Goal: Task Accomplishment & Management: Use online tool/utility

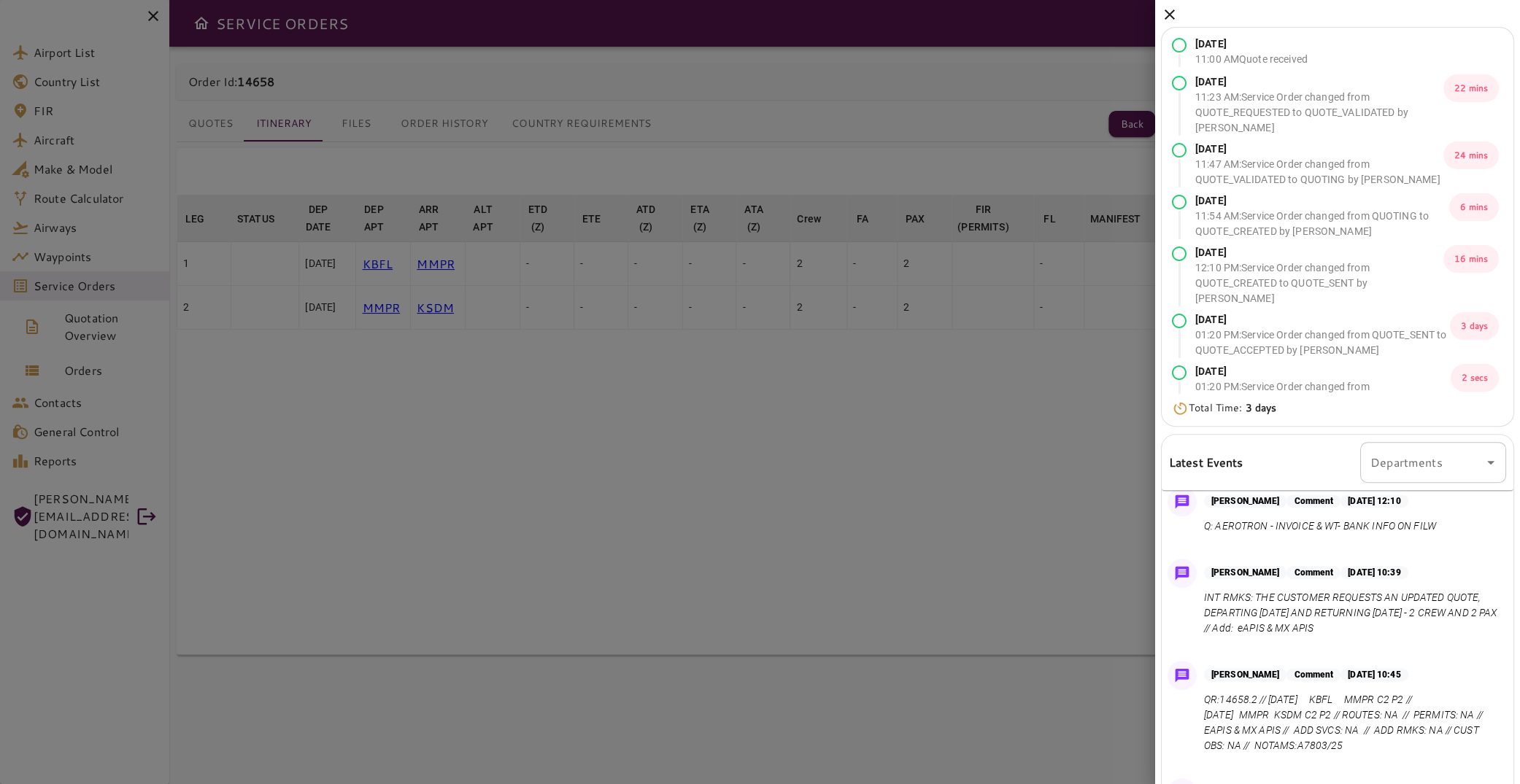
click at [1182, 15] on div "[DATE] 11:00 AM Quote received [DATE] 11:23 AM : Service Order changed from QUO…" at bounding box center [1338, 467] width 364 height 933
click at [1174, 11] on icon at bounding box center [1170, 14] width 18 height 18
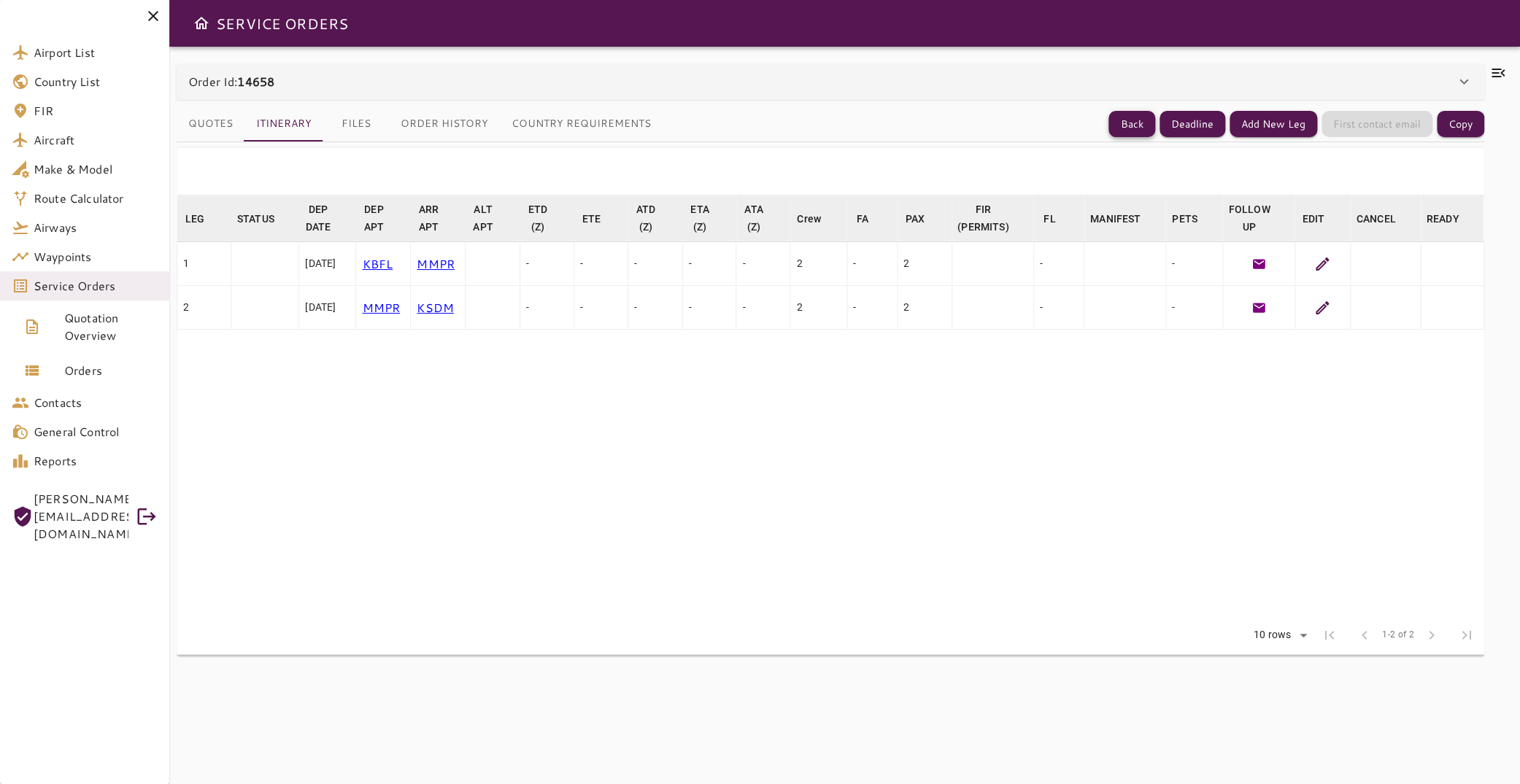
click at [1115, 118] on button "Back" at bounding box center [1132, 124] width 47 height 27
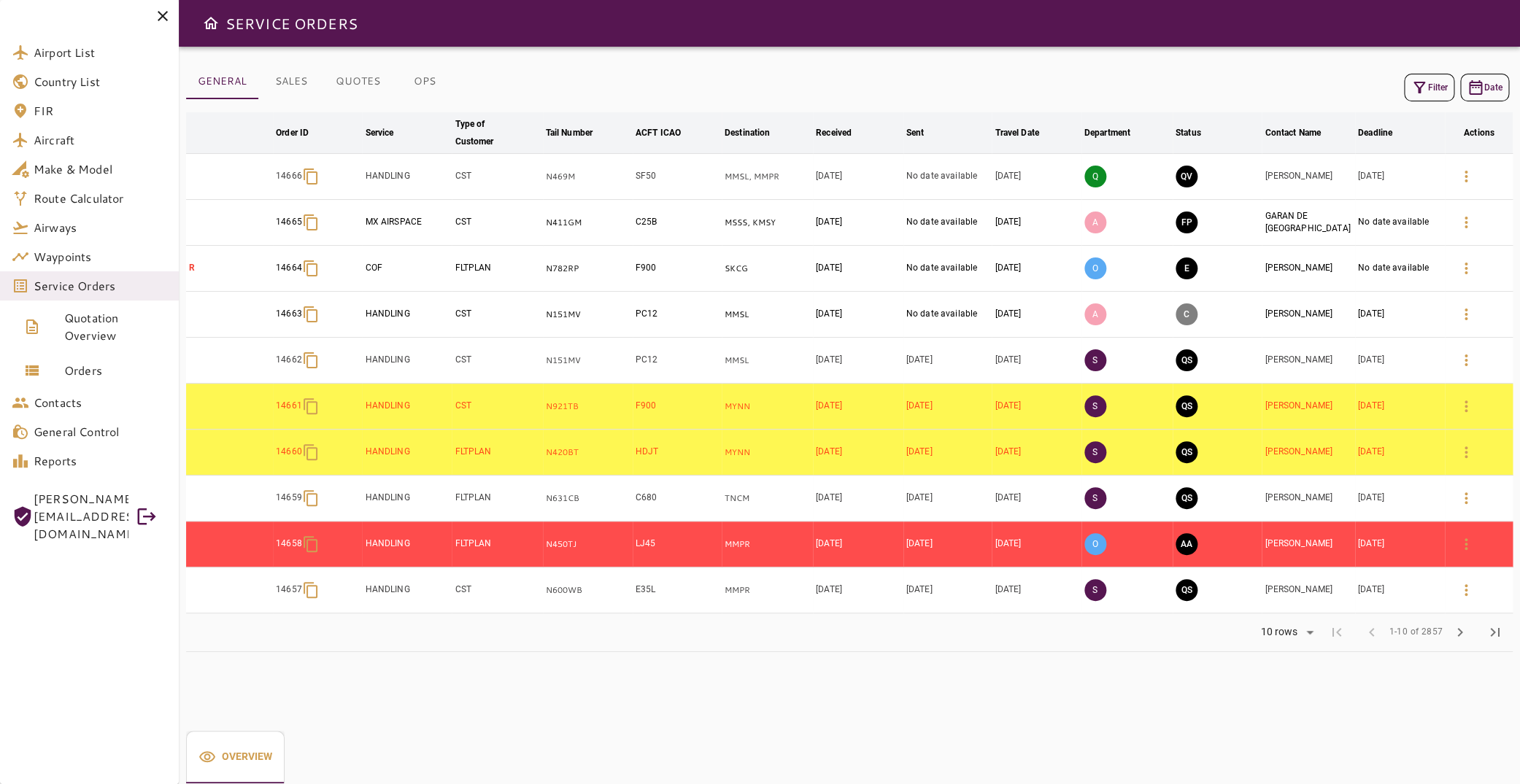
click at [1431, 86] on button "Filter" at bounding box center [1430, 87] width 51 height 28
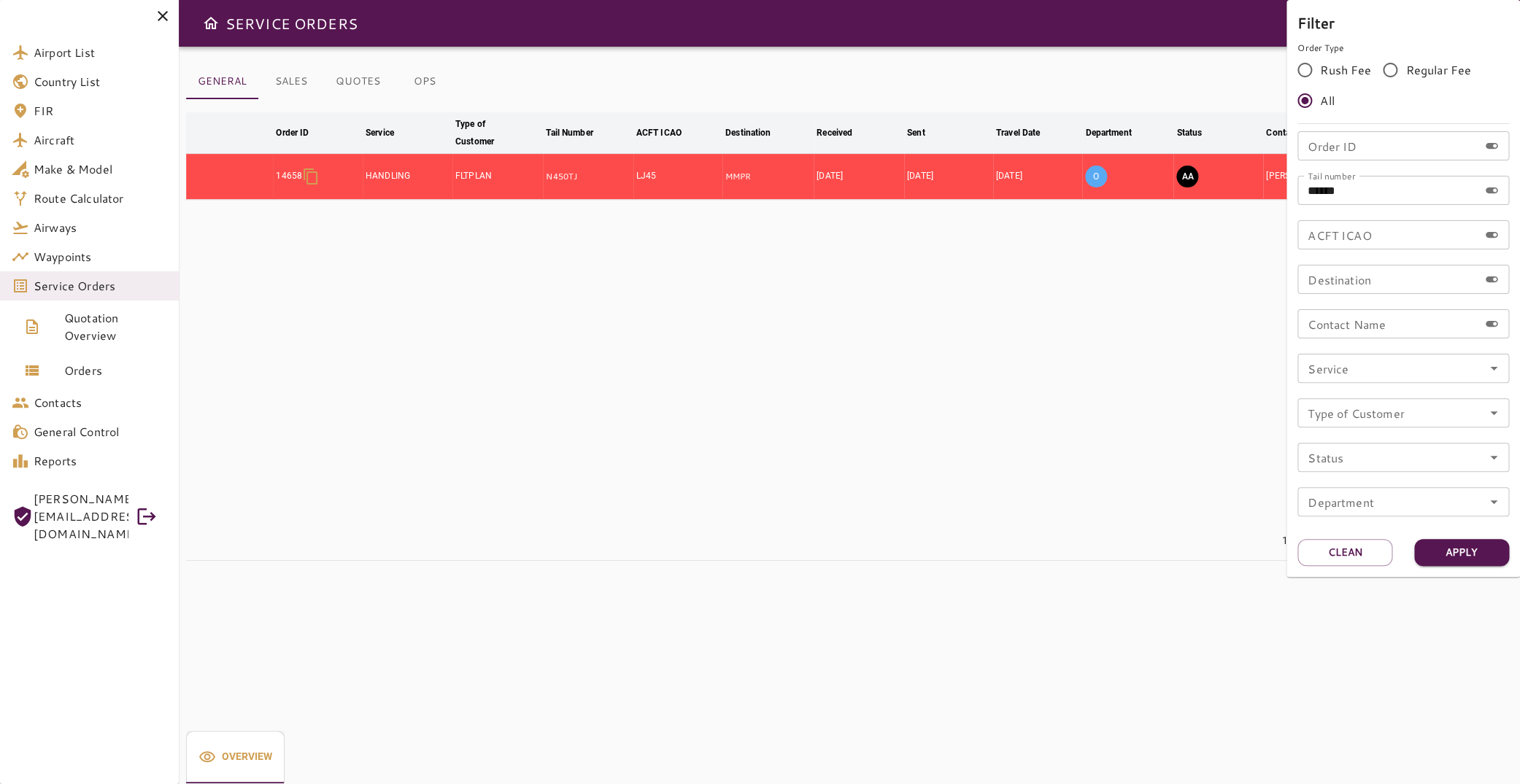
click at [864, 376] on div at bounding box center [760, 392] width 1520 height 784
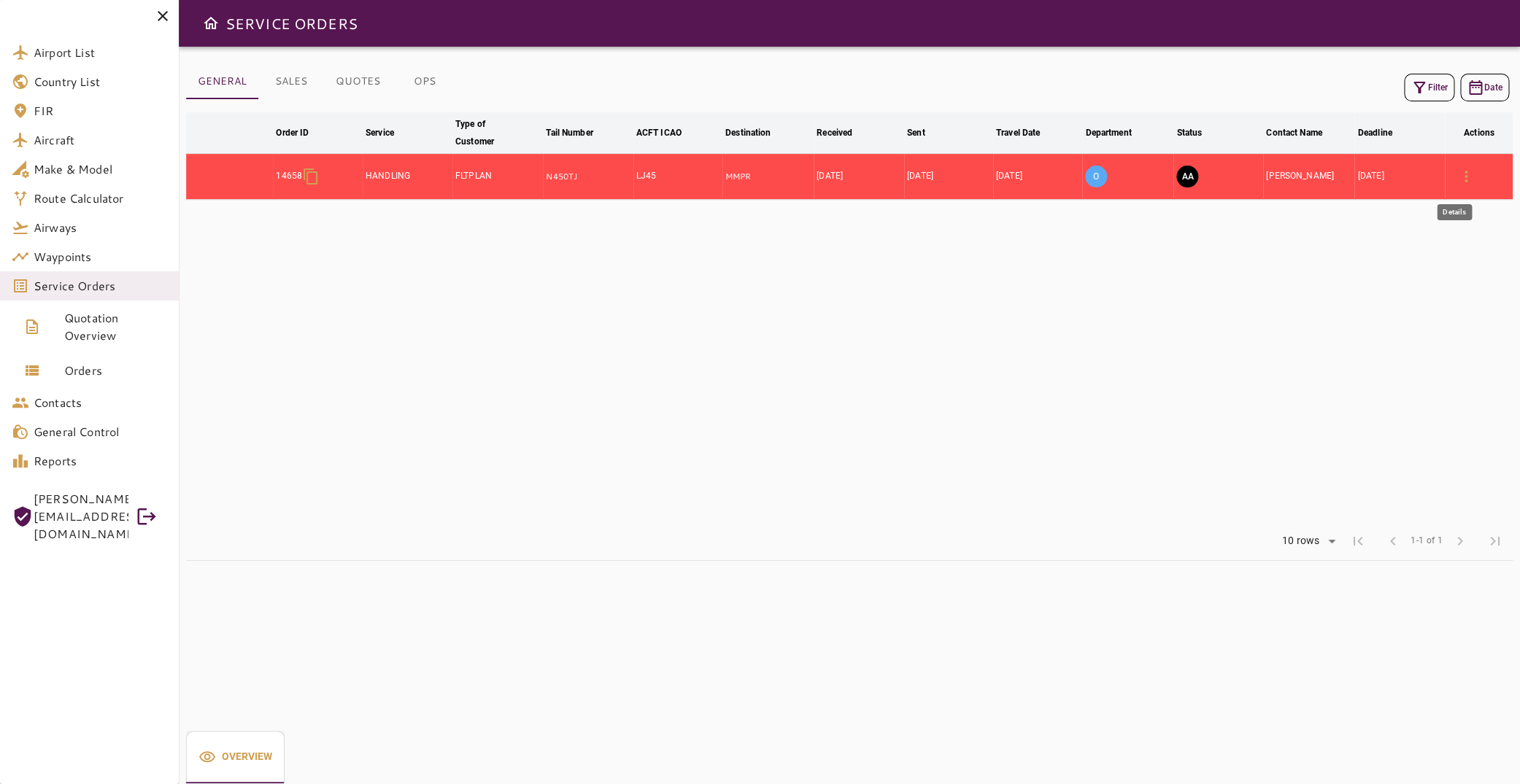
click at [1457, 178] on icon "button" at bounding box center [1466, 177] width 18 height 18
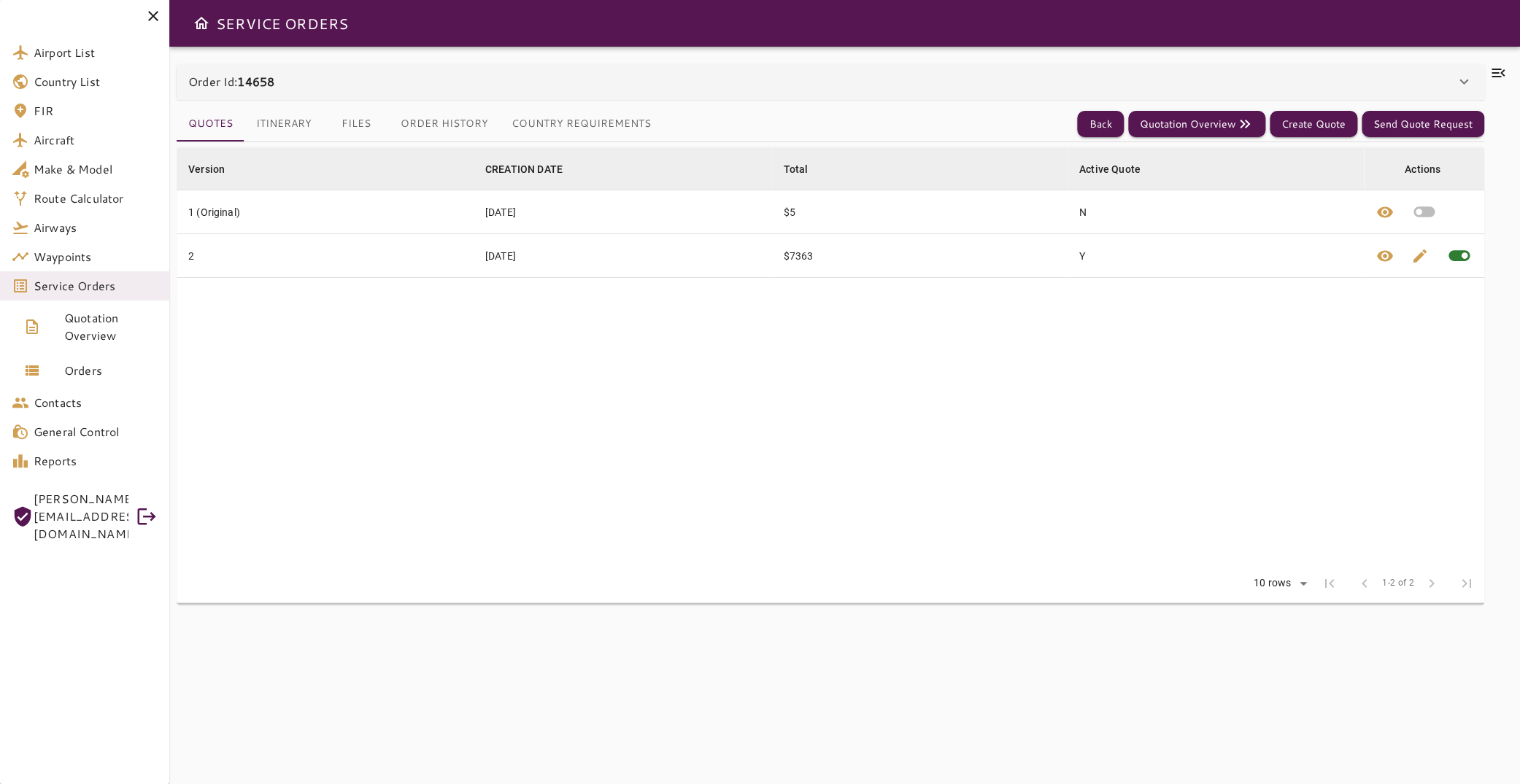
click at [1492, 69] on icon at bounding box center [1498, 72] width 13 height 8
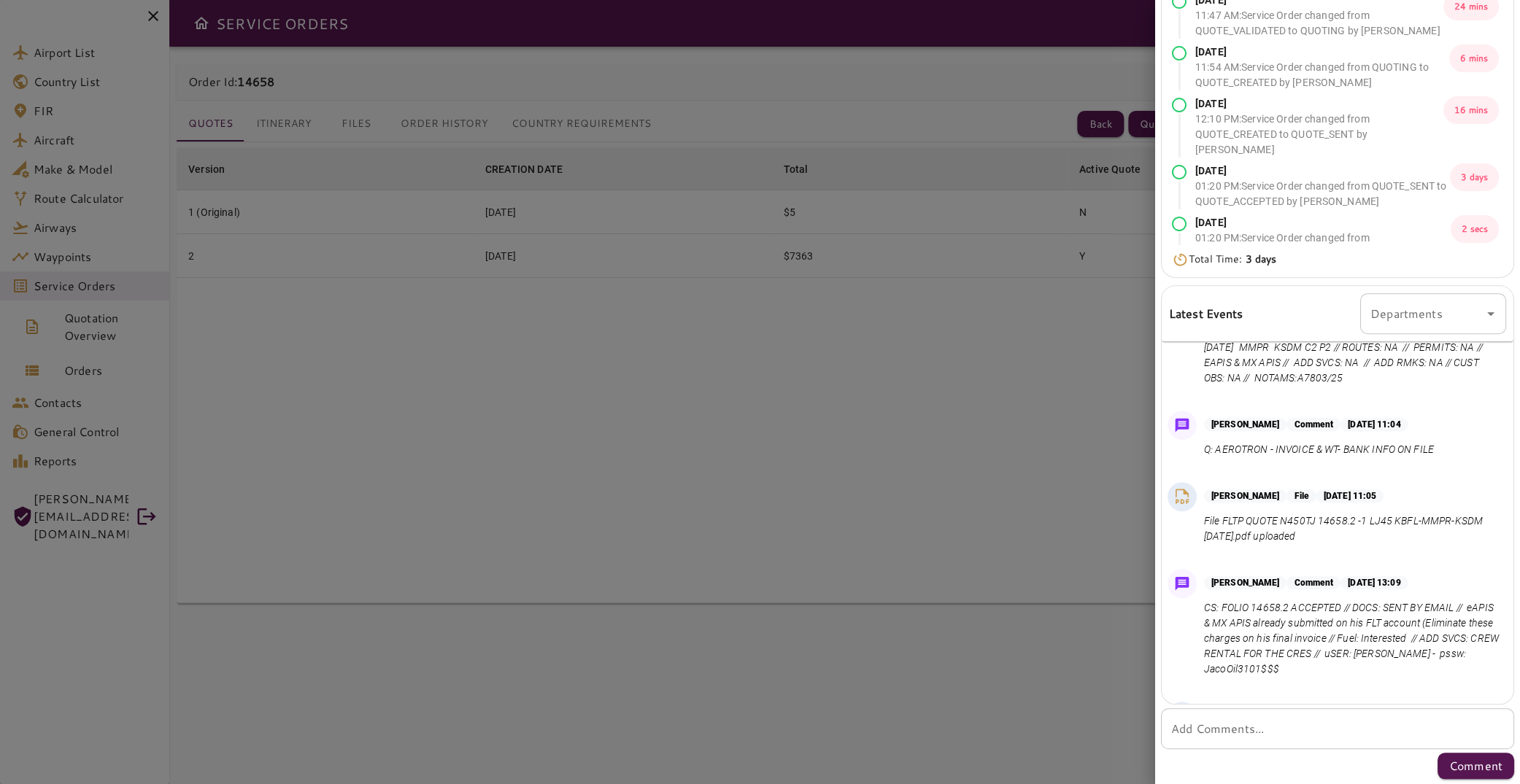
scroll to position [682, 0]
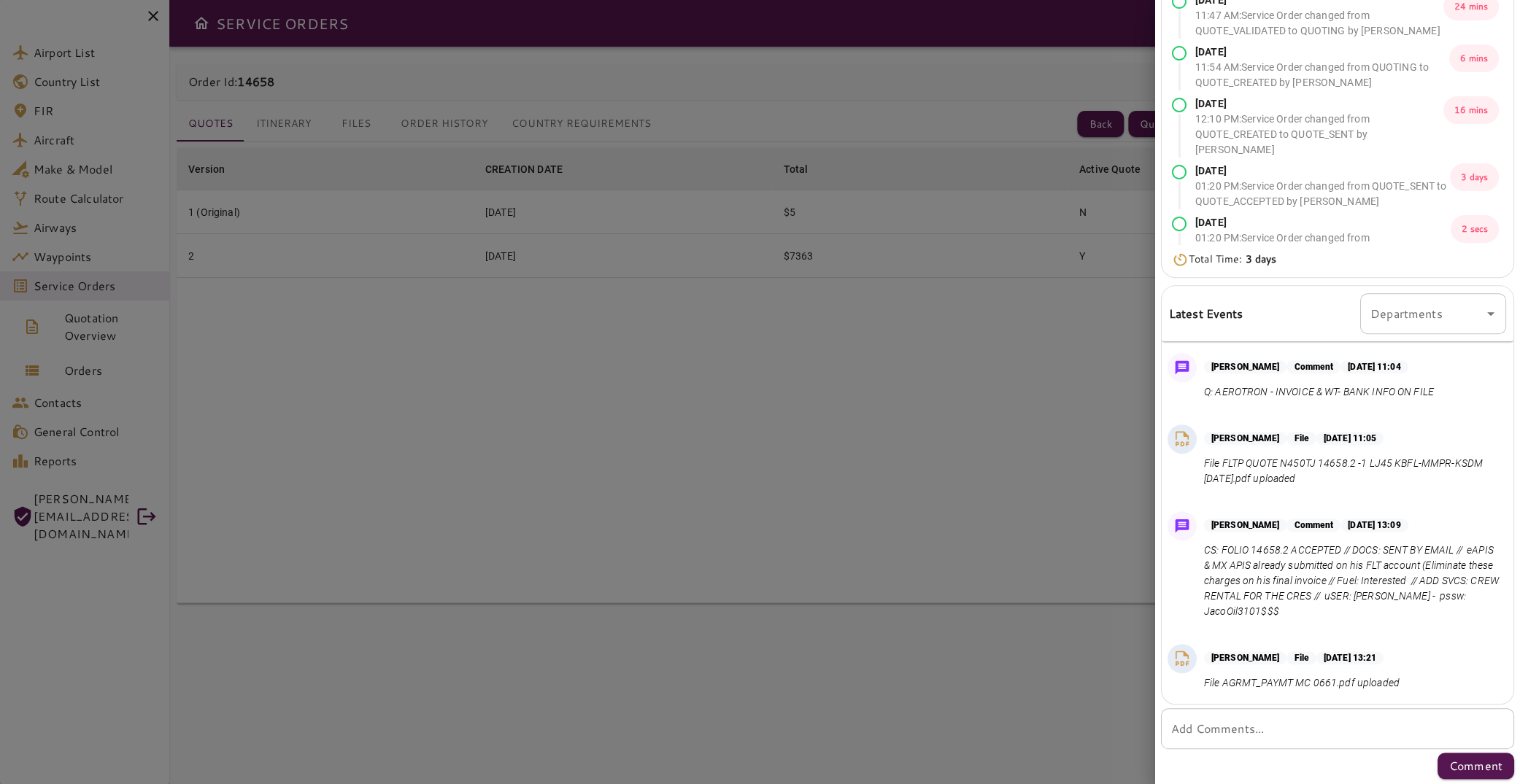
click at [1046, 267] on div at bounding box center [760, 392] width 1520 height 784
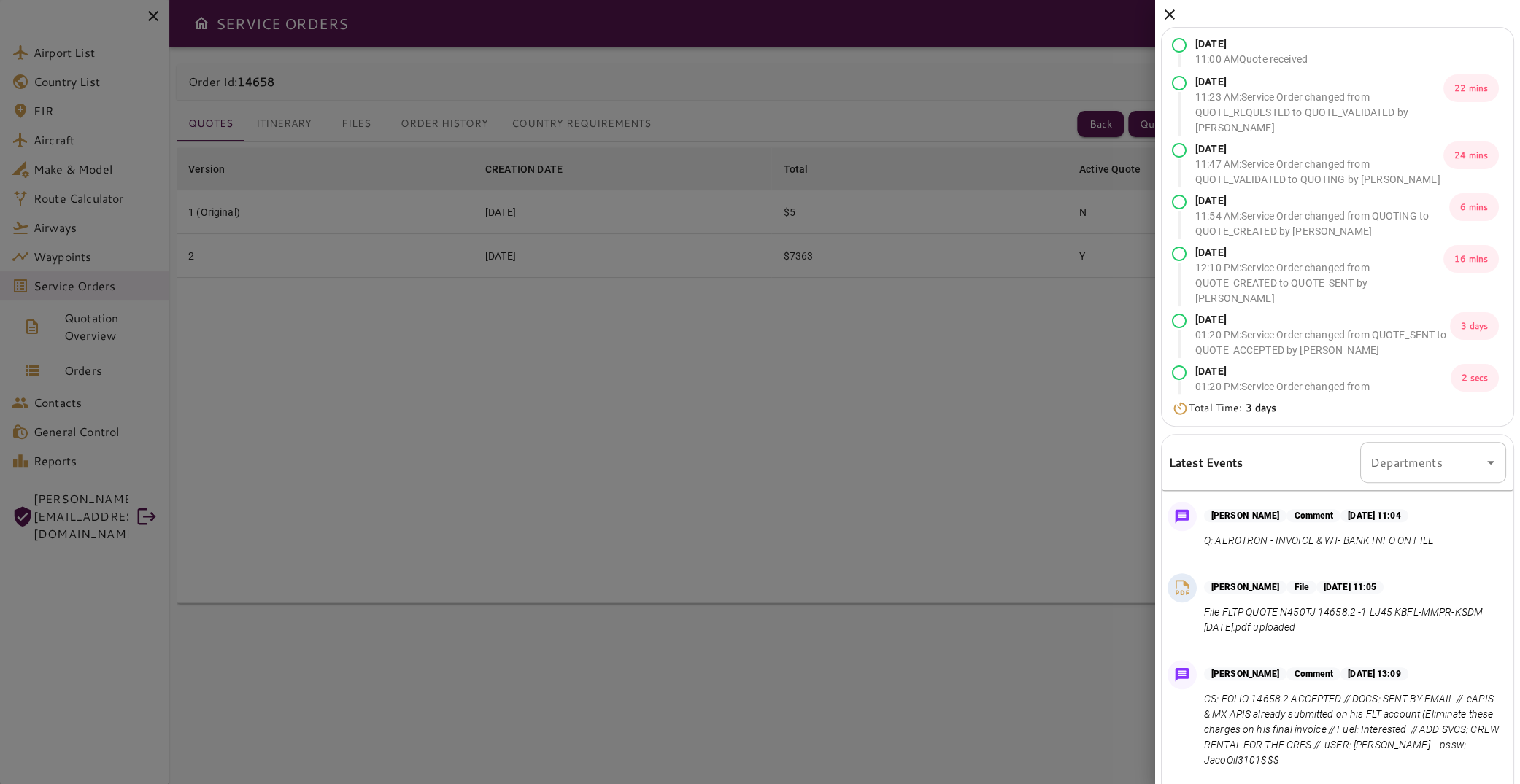
click at [1173, 17] on icon at bounding box center [1170, 14] width 18 height 18
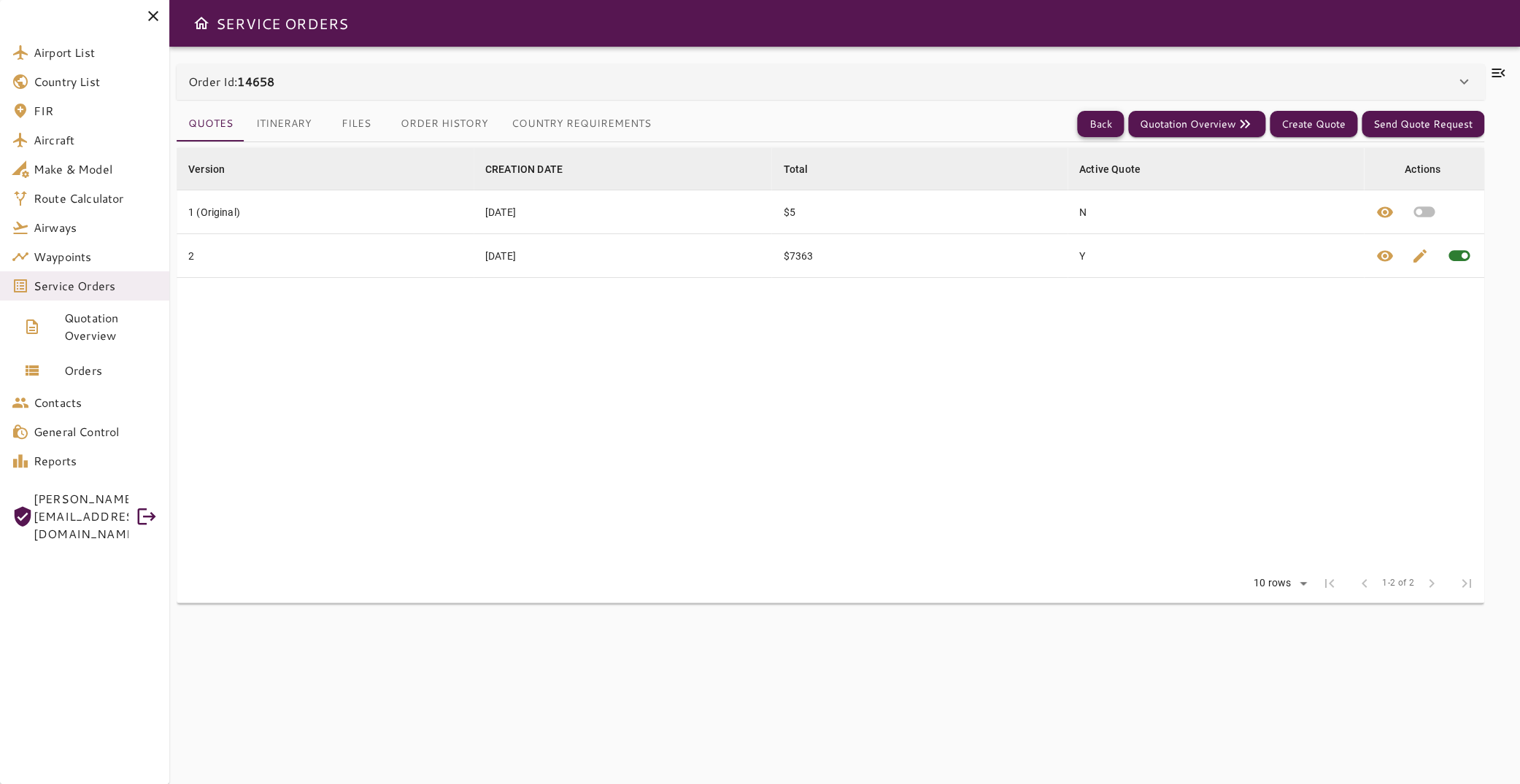
click at [1108, 120] on button "Back" at bounding box center [1101, 124] width 47 height 27
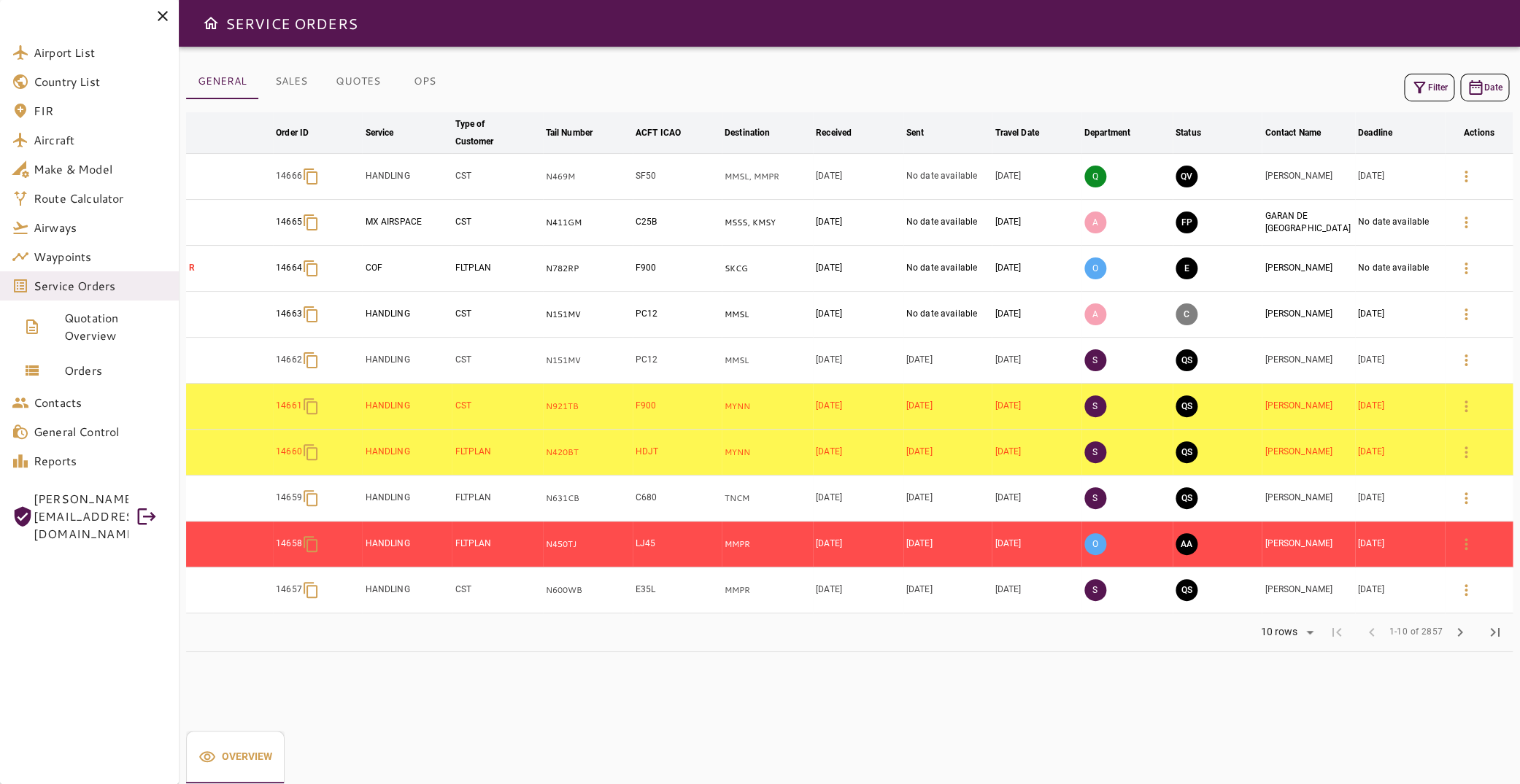
click at [1421, 86] on button "Filter" at bounding box center [1430, 87] width 51 height 28
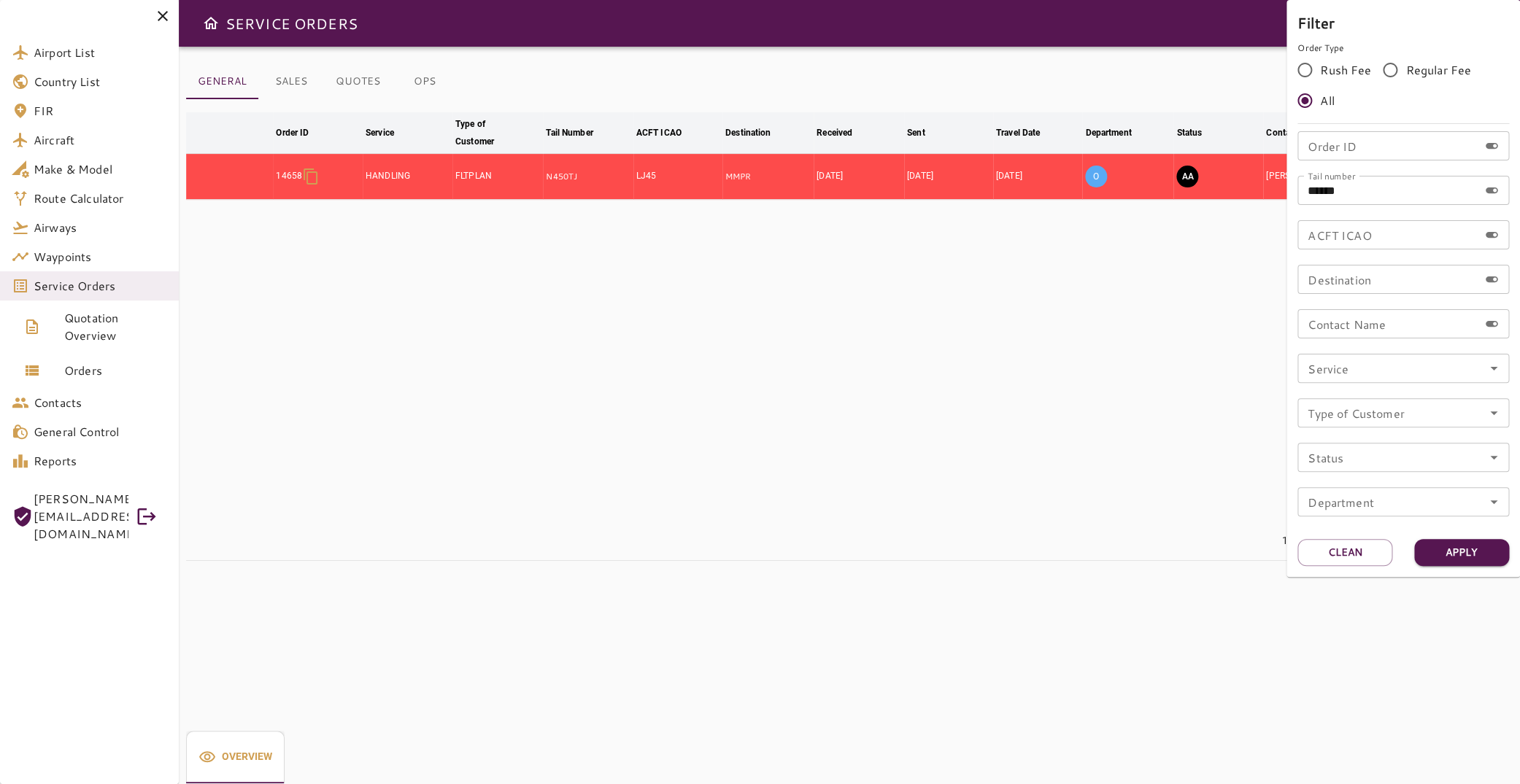
click at [926, 416] on div at bounding box center [760, 392] width 1520 height 784
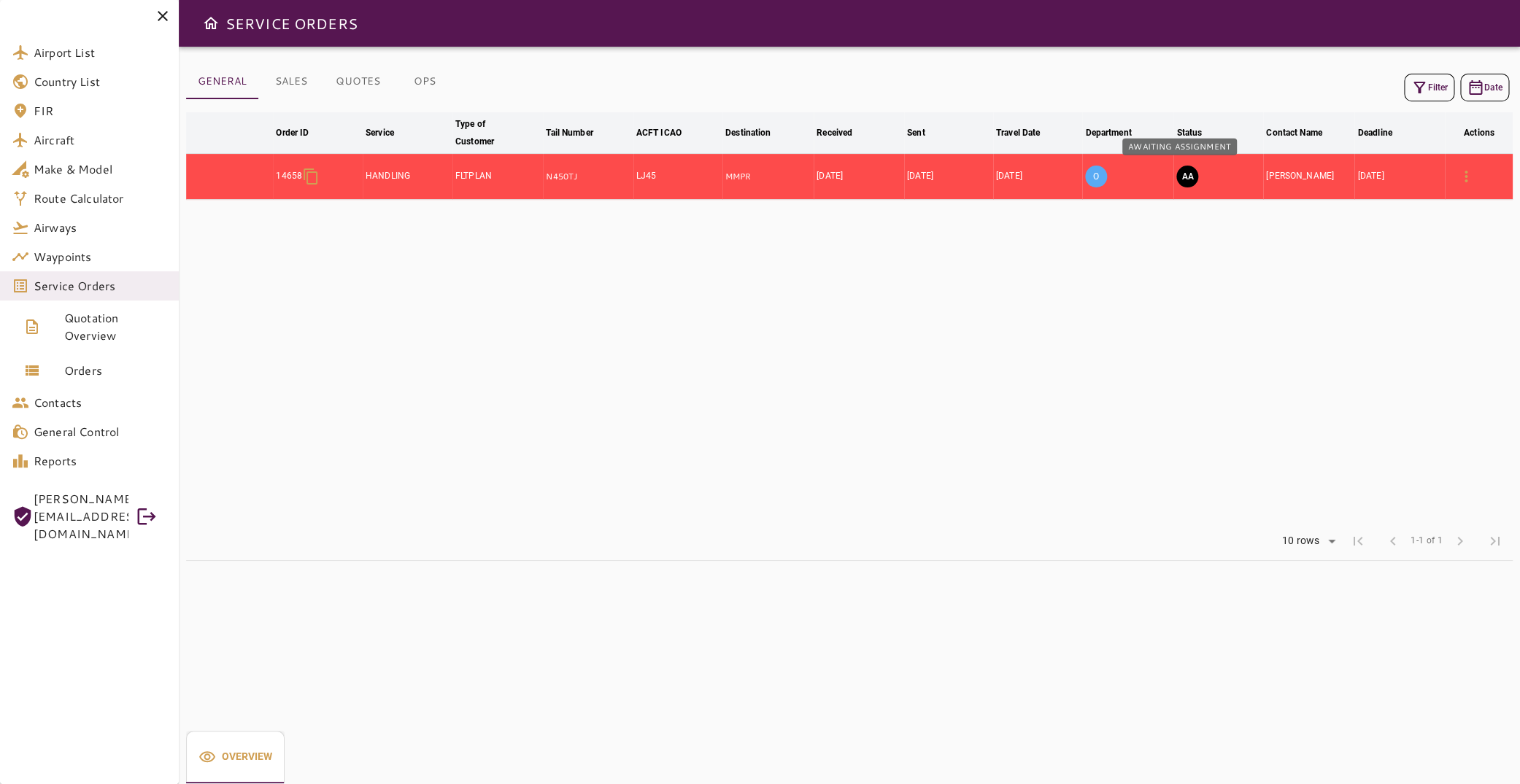
click at [1179, 171] on button "AA" at bounding box center [1187, 176] width 22 height 22
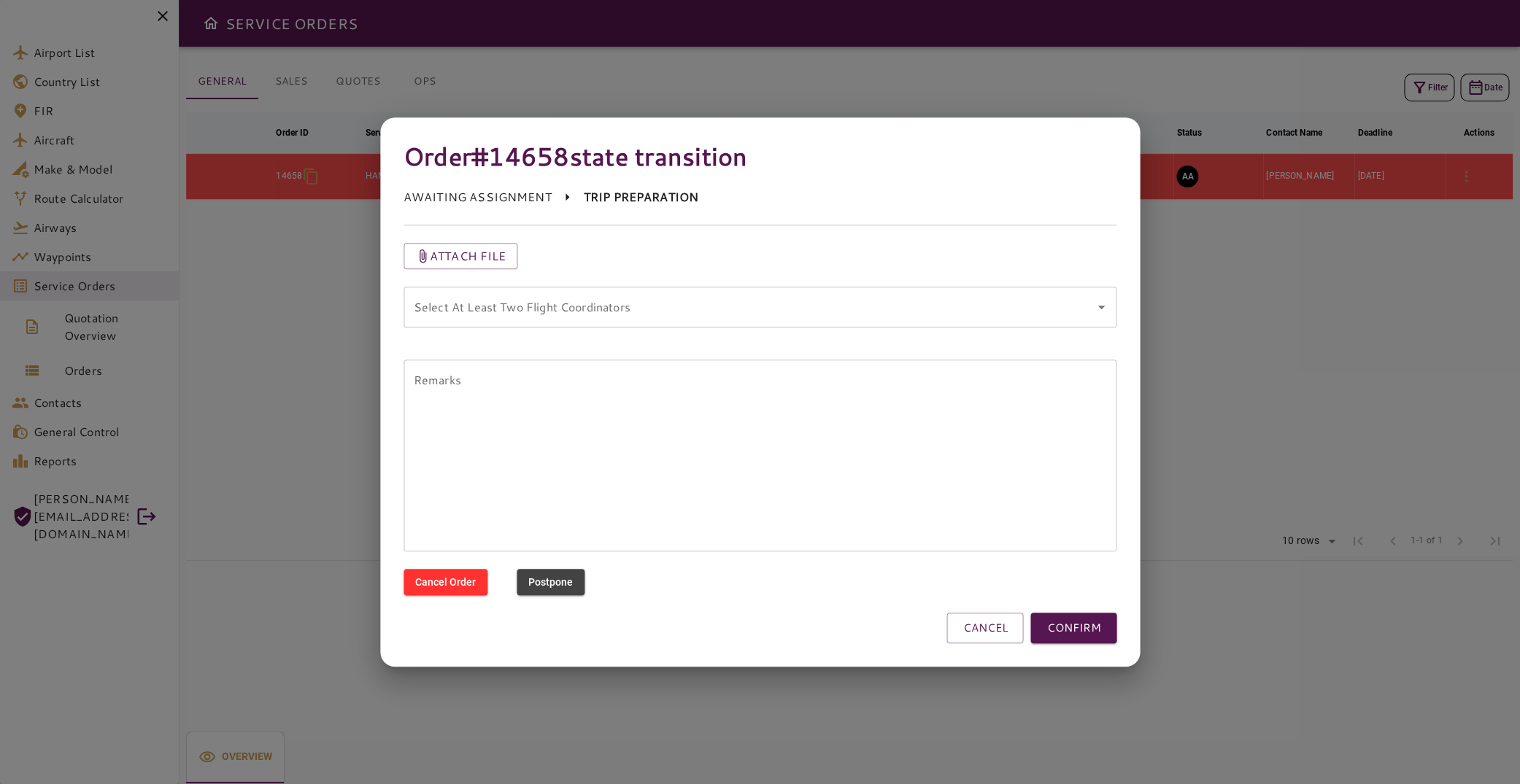
click at [766, 316] on coordinators "Select At Least Two Flight Coordinators" at bounding box center [750, 307] width 678 height 28
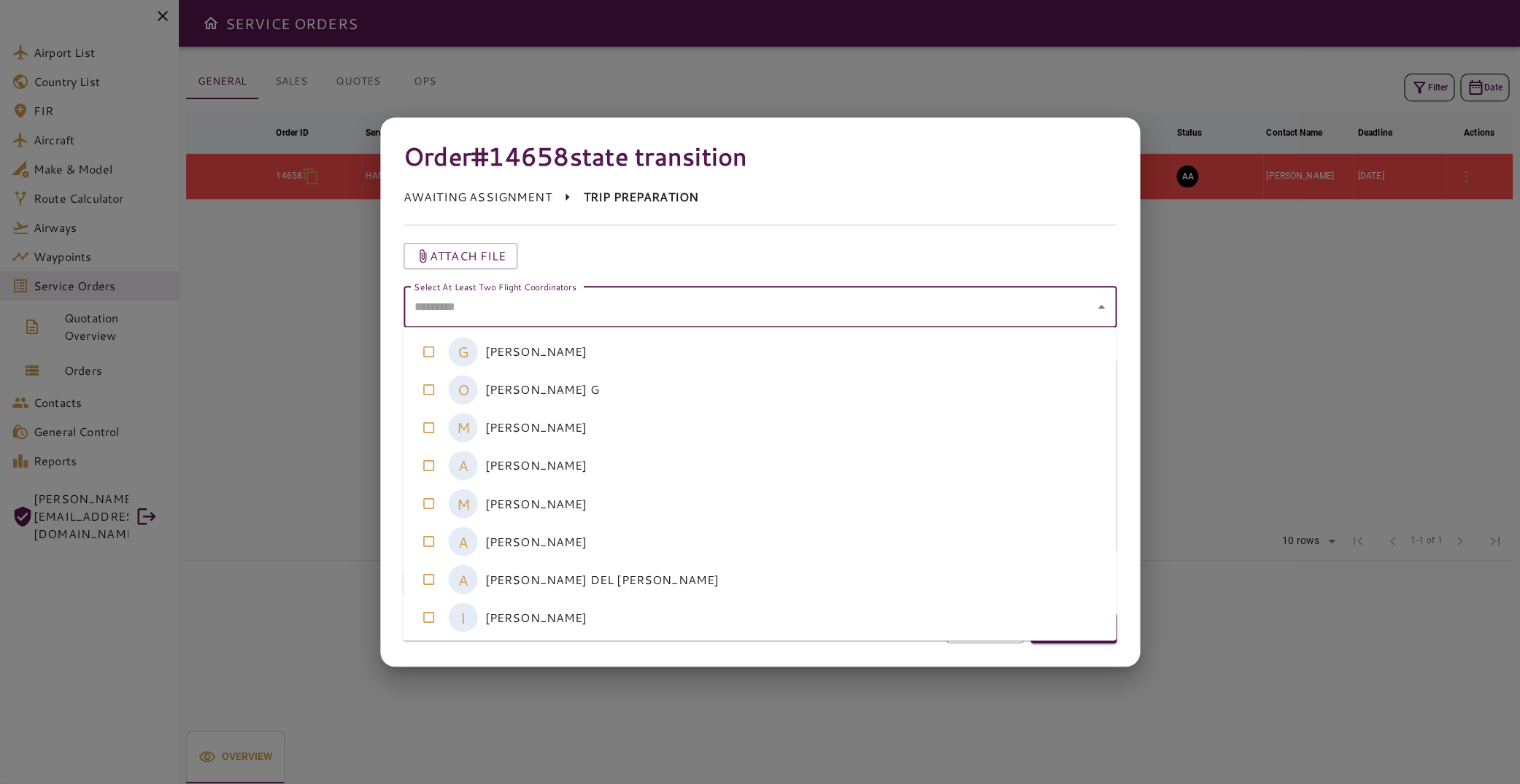
click at [586, 539] on coordinators-option-5 "A [PERSON_NAME]" at bounding box center [760, 541] width 713 height 38
click at [585, 515] on coordinators-option-4 "M [PERSON_NAME]" at bounding box center [760, 503] width 713 height 38
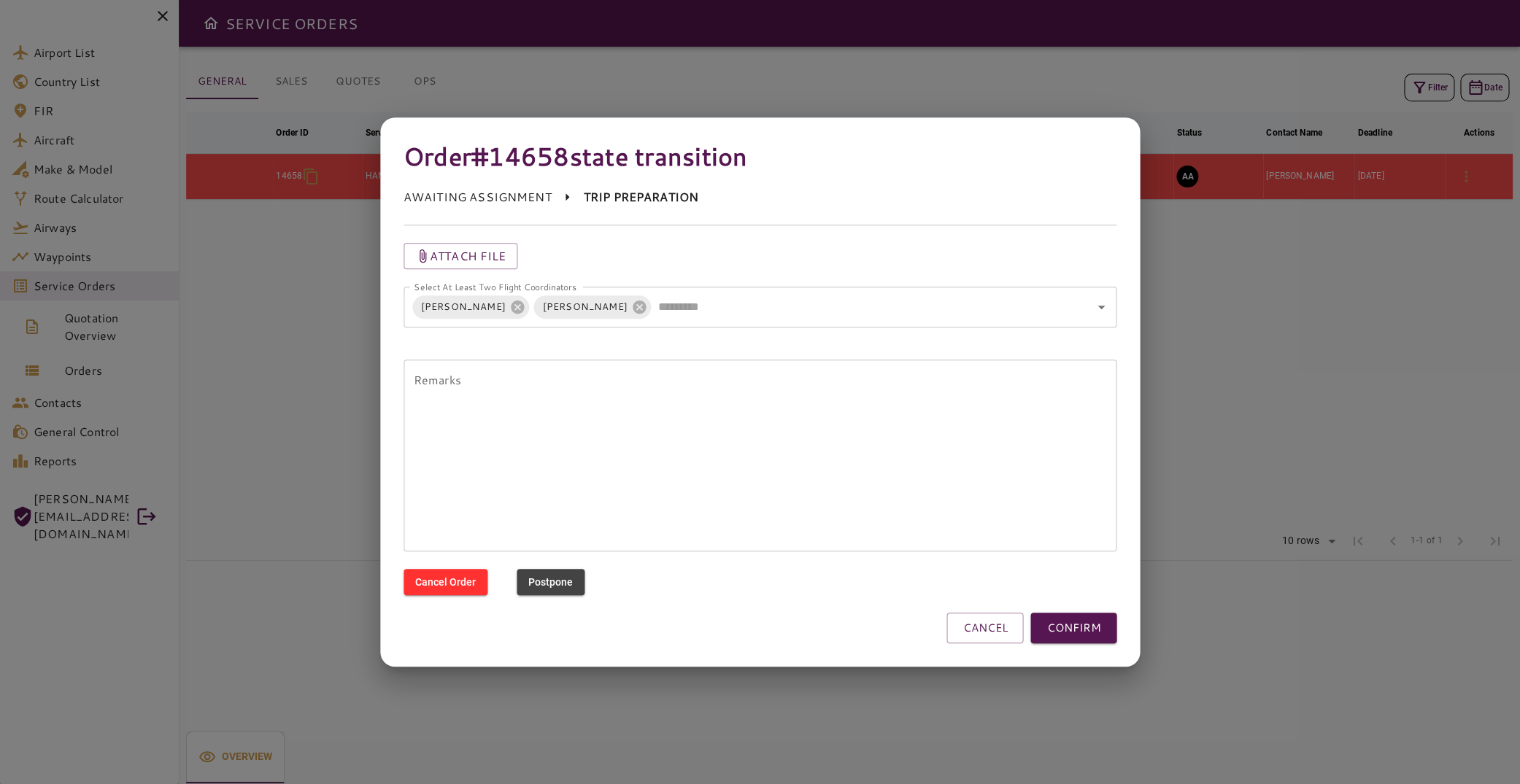
click at [911, 198] on div "AWAITING ASSIGNMENT TRIP PREPARATION" at bounding box center [761, 199] width 714 height 22
click at [1069, 621] on button "CONFIRM" at bounding box center [1074, 628] width 86 height 31
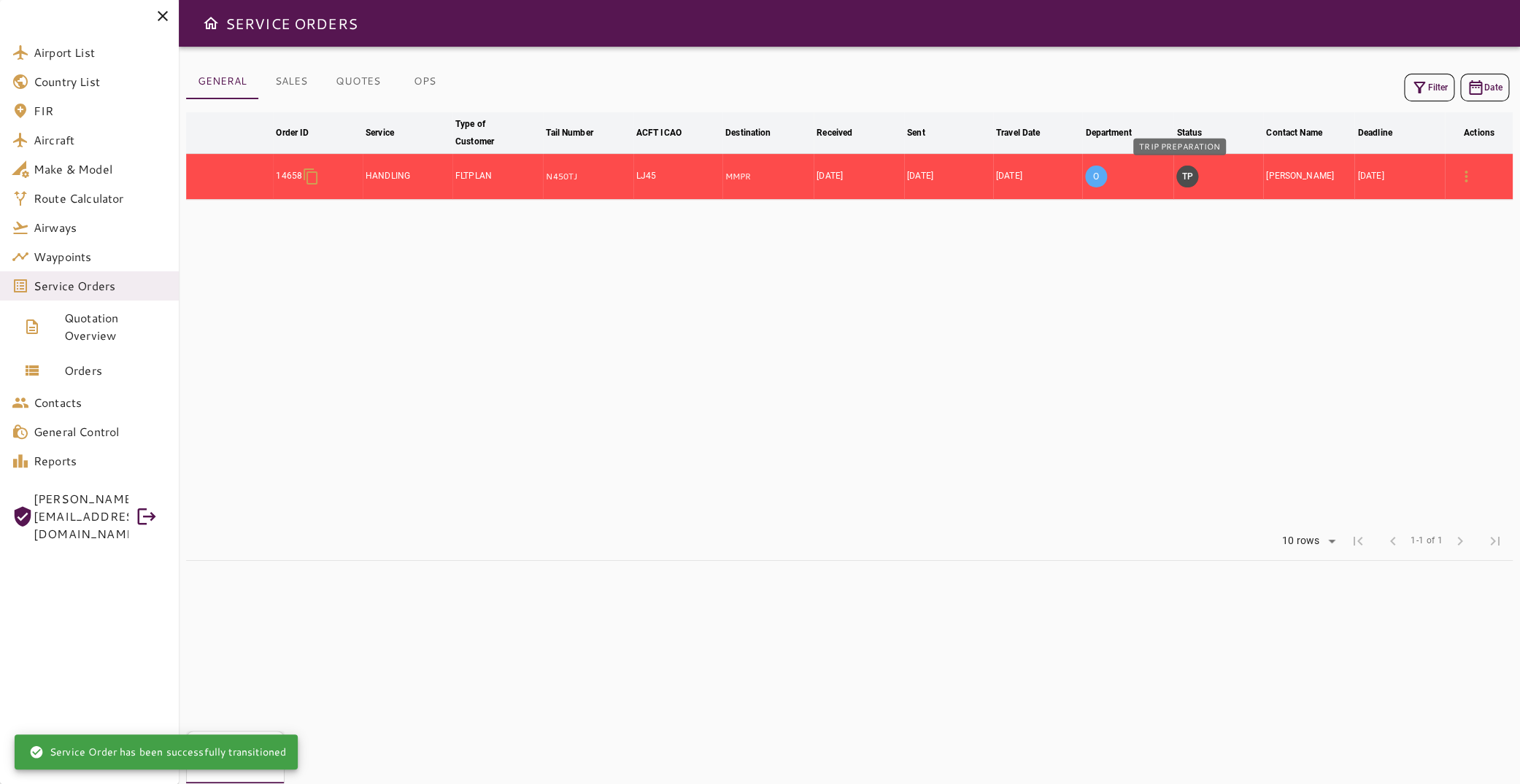
click at [1176, 174] on button "TP" at bounding box center [1187, 176] width 22 height 22
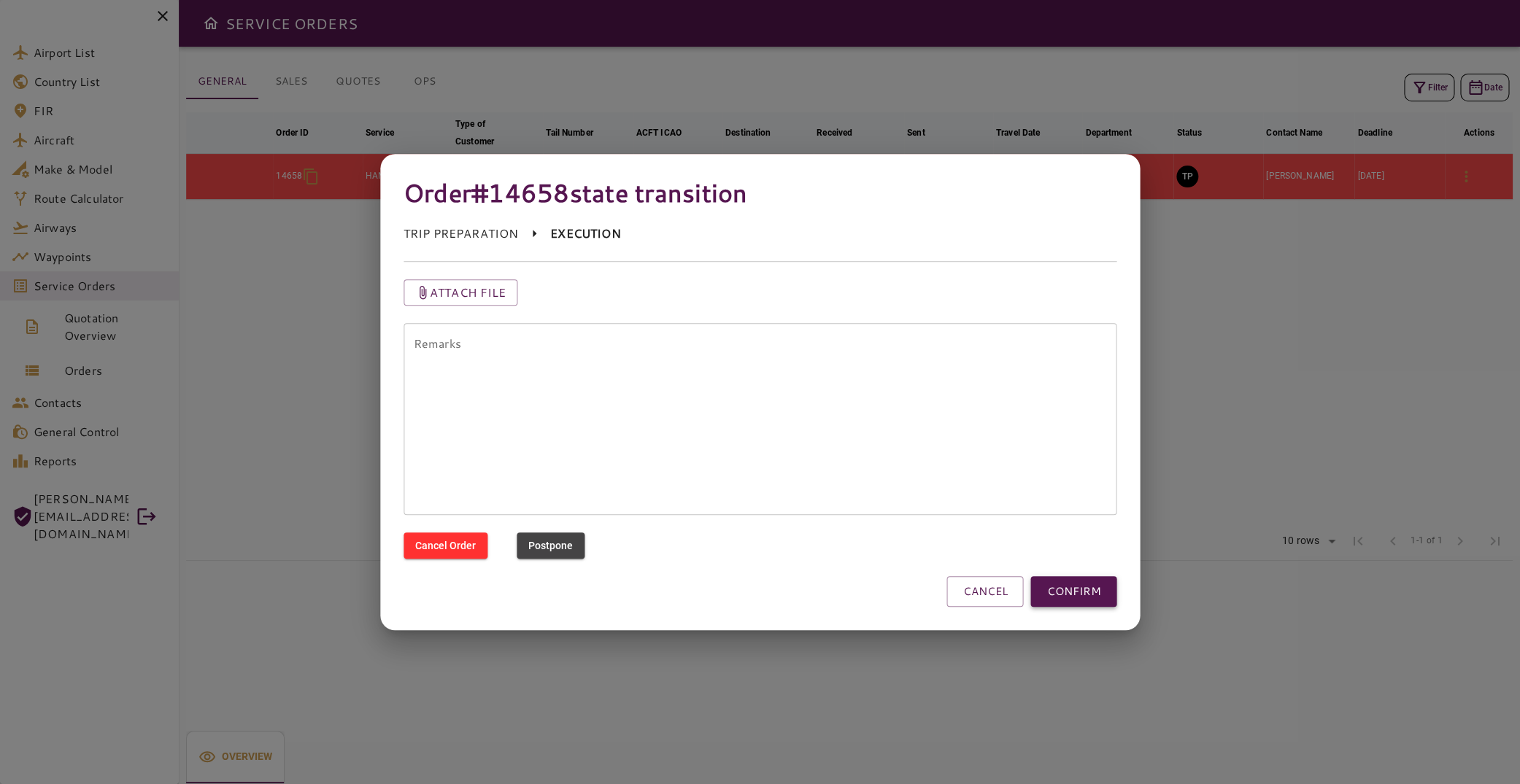
click at [1074, 585] on button "CONFIRM" at bounding box center [1074, 592] width 86 height 31
